Goal: Check status: Check status

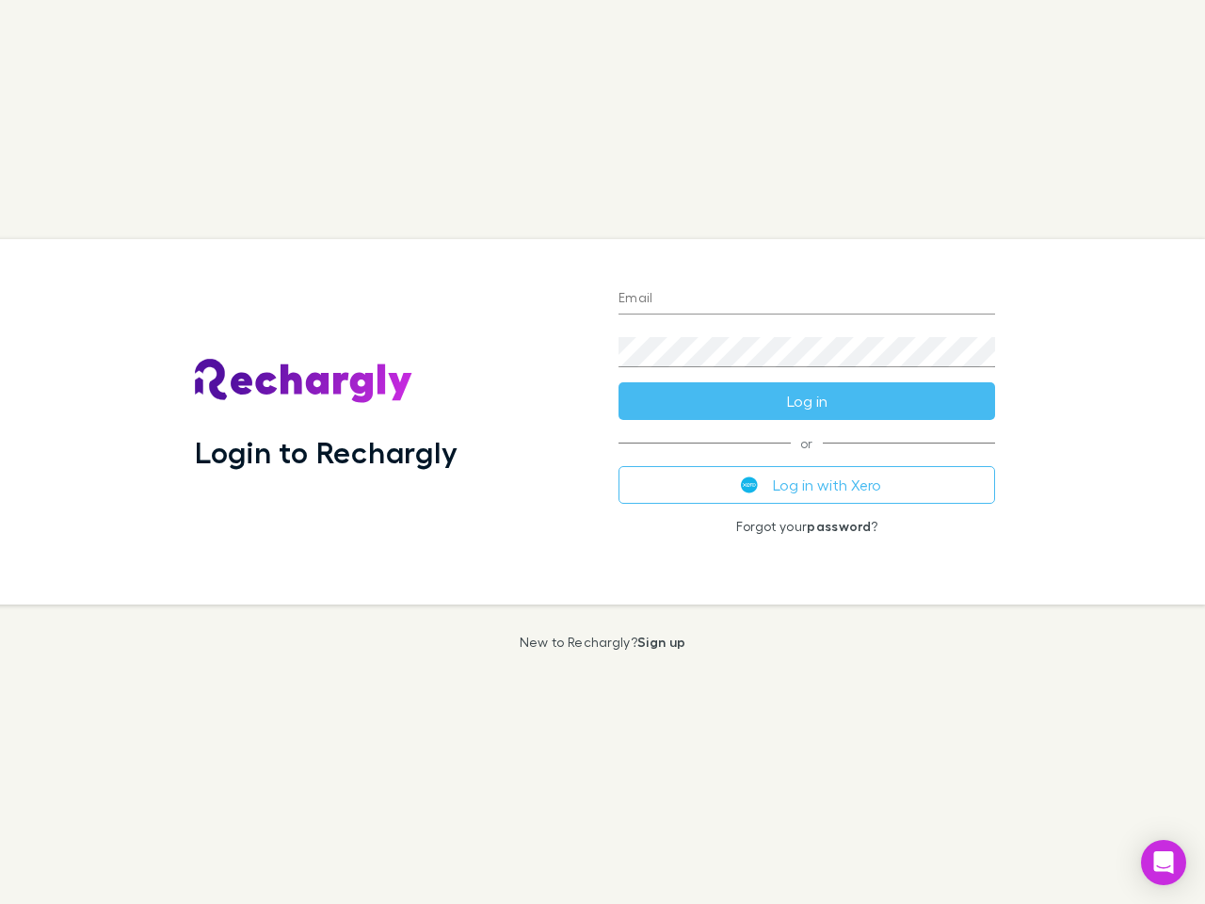
click at [603, 452] on div "Login to Rechargly" at bounding box center [392, 421] width 424 height 365
click at [807, 299] on input "Email" at bounding box center [807, 299] width 377 height 30
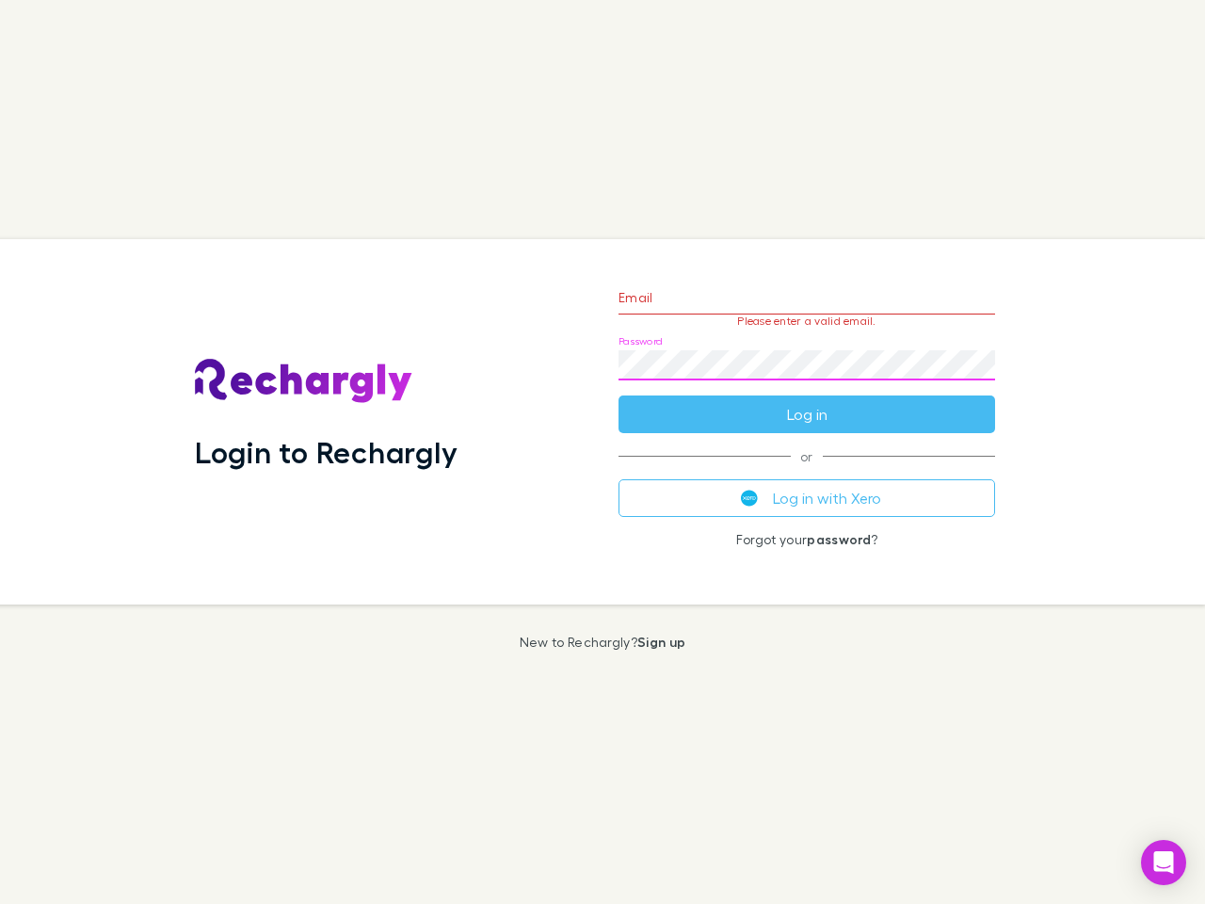
click at [807, 401] on form "Email Please enter a valid email. Password Log in" at bounding box center [807, 351] width 377 height 164
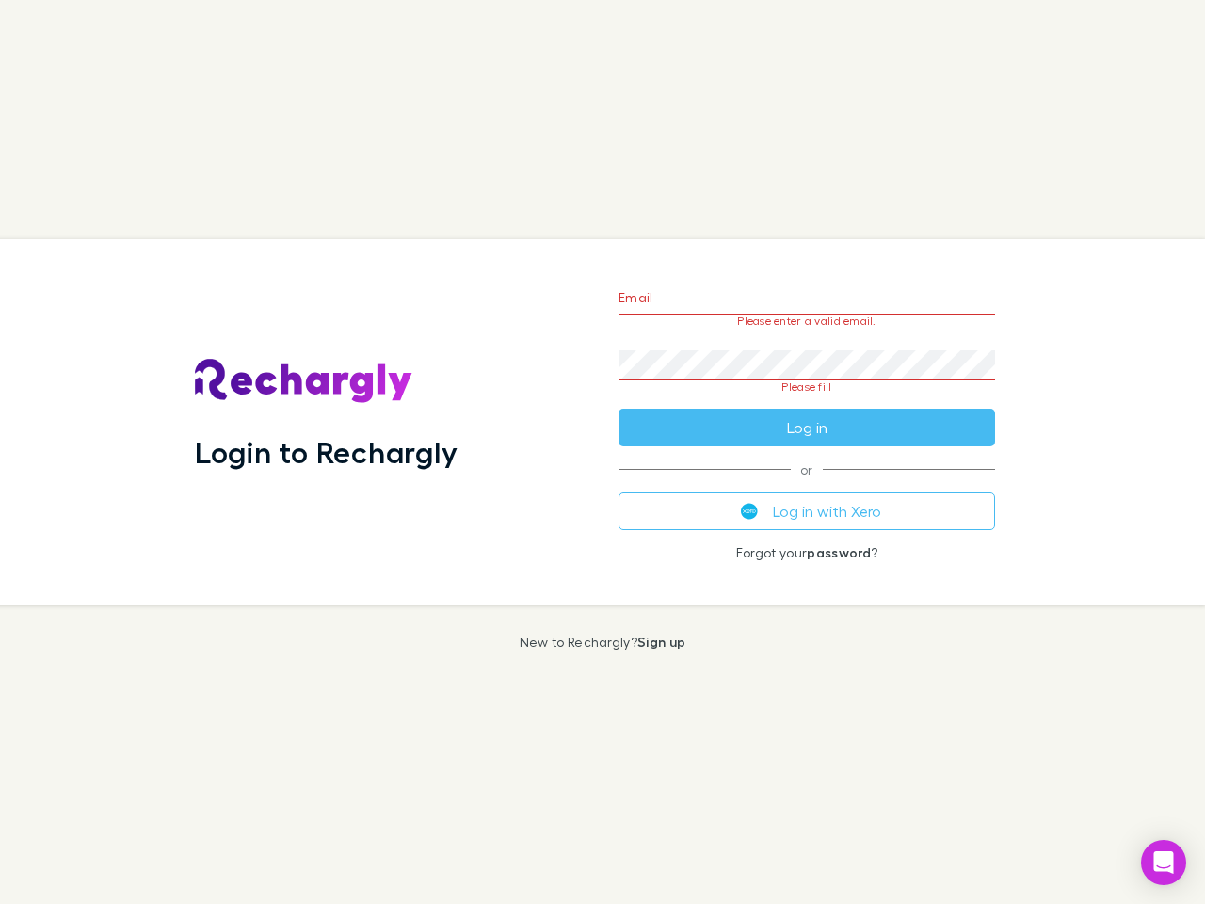
click at [807, 485] on div "Email Please enter a valid email. Password Please fill Log in or Log in with Xe…" at bounding box center [806, 421] width 407 height 365
click at [1164, 862] on icon "Open Intercom Messenger" at bounding box center [1164, 862] width 20 height 23
